Goal: Task Accomplishment & Management: Use online tool/utility

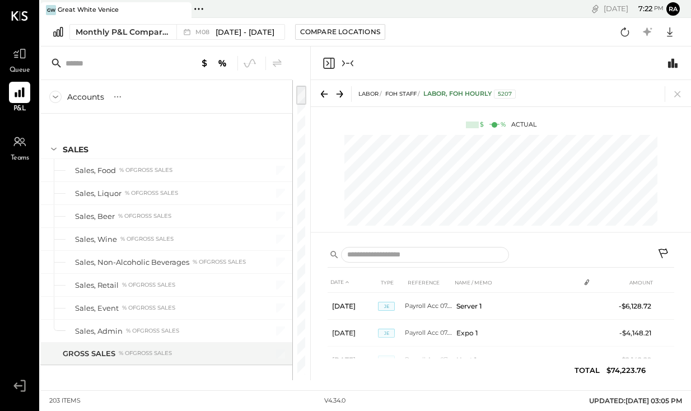
scroll to position [31, 0]
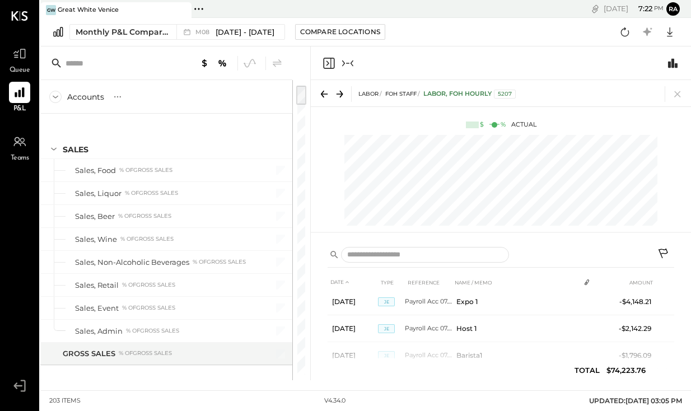
click at [351, 63] on icon "Collapse panel (e)" at bounding box center [352, 63] width 3 height 6
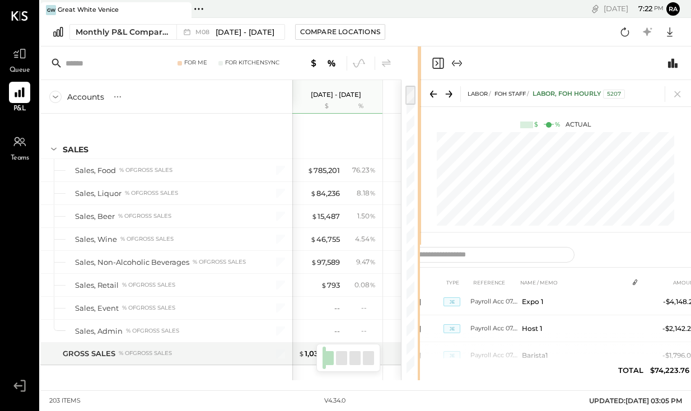
drag, startPoint x: 477, startPoint y: 106, endPoint x: 584, endPoint y: 103, distance: 107.0
click at [584, 103] on div "For Me For KitchenSync Accounts S % GL [DATE] - [DATE] $ % [DATE] - [DATE] $ % …" at bounding box center [365, 213] width 651 height 334
drag, startPoint x: 419, startPoint y: 70, endPoint x: 570, endPoint y: 74, distance: 150.1
click at [570, 74] on div "For Me For KitchenSync Accounts S % GL [DATE] - [DATE] $ % [DATE] - [DATE] $ % …" at bounding box center [365, 213] width 651 height 334
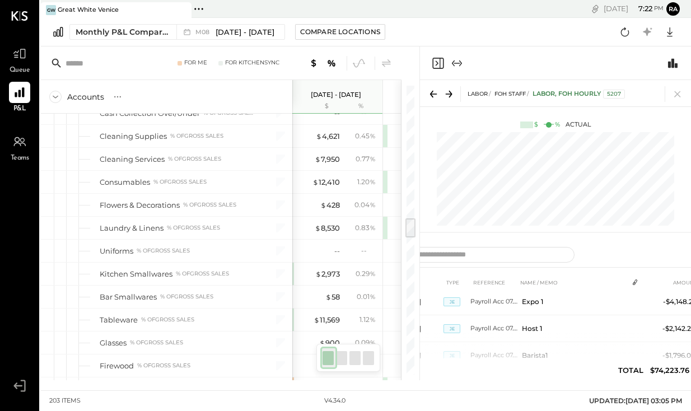
scroll to position [1850, 0]
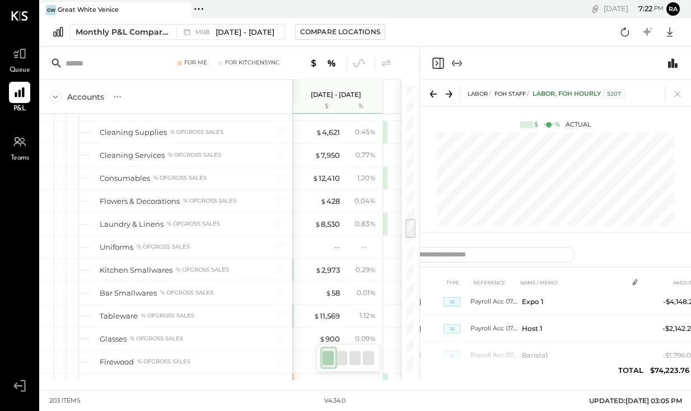
click at [459, 66] on icon "Expand panel (e)" at bounding box center [456, 63] width 13 height 13
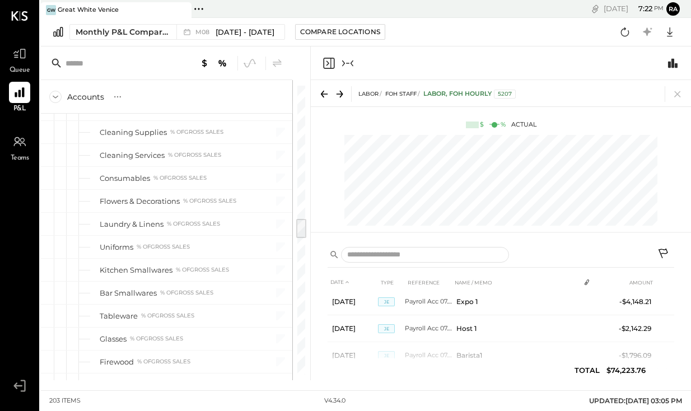
click at [347, 58] on icon "Collapse panel (e)" at bounding box center [347, 63] width 13 height 13
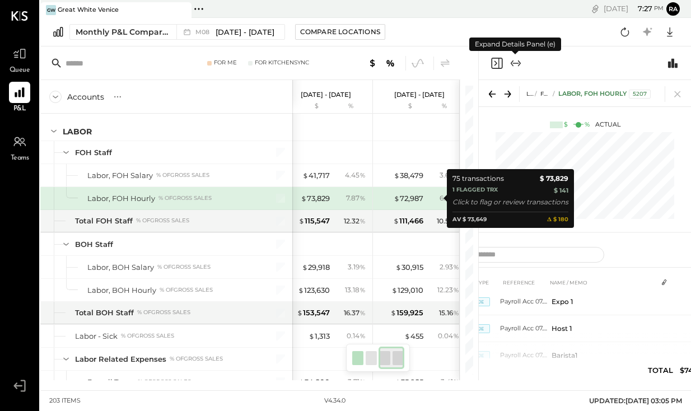
scroll to position [0, 207]
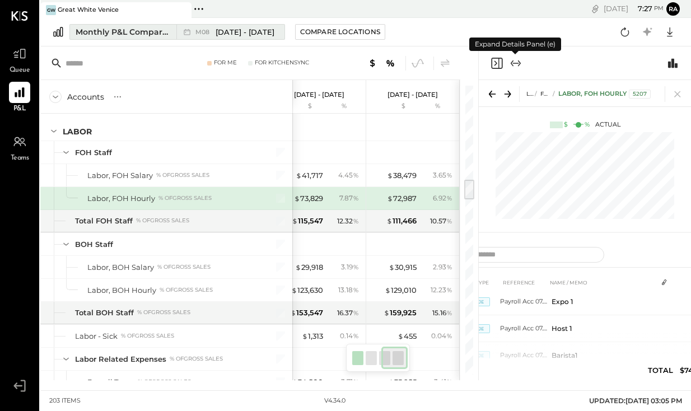
click at [257, 35] on span "[DATE] - [DATE]" at bounding box center [245, 32] width 59 height 11
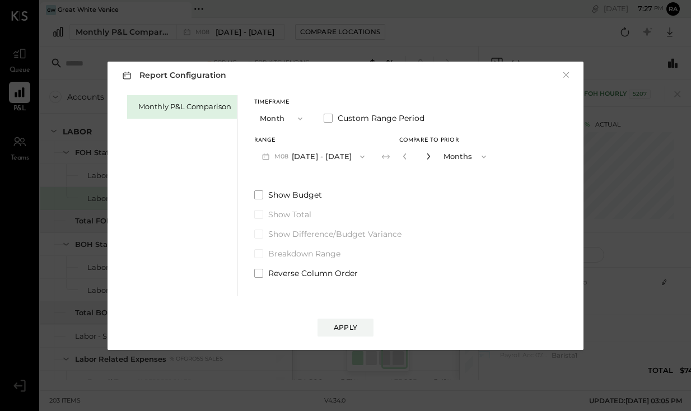
click at [426, 155] on icon "button" at bounding box center [428, 156] width 7 height 7
type input "*"
click at [348, 324] on div "Apply" at bounding box center [346, 328] width 24 height 10
